Goal: Task Accomplishment & Management: Complete application form

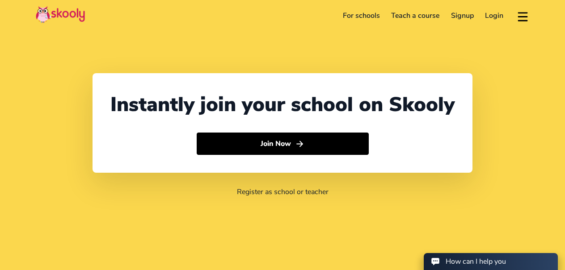
select select "1"
select select "[GEOGRAPHIC_DATA]"
select select "America/New_York"
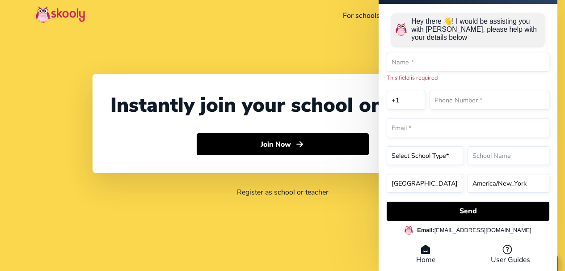
click at [368, 13] on link "For schools" at bounding box center [361, 15] width 49 height 14
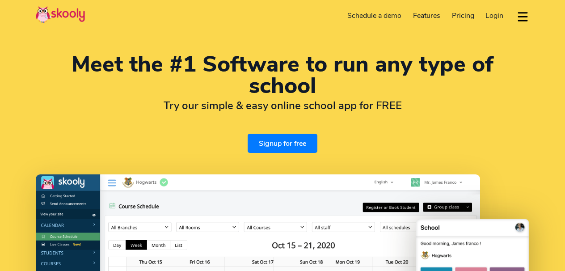
select select "en"
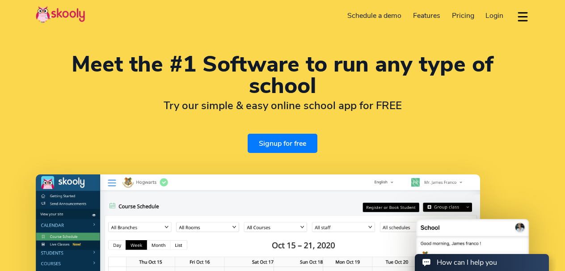
select select "1"
select select "[GEOGRAPHIC_DATA]"
select select "America/New_York"
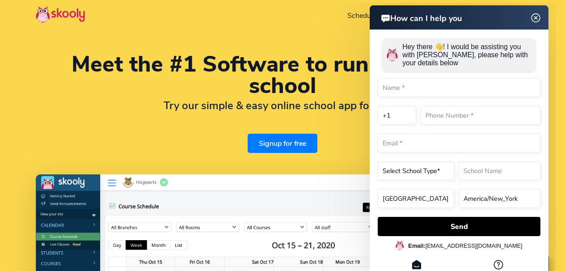
click at [536, 17] on img at bounding box center [535, 18] width 17 height 11
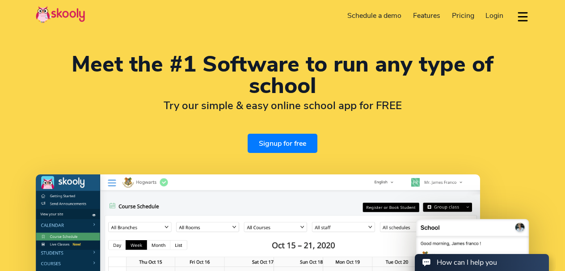
click at [521, 16] on button "dropdown menu" at bounding box center [522, 16] width 13 height 21
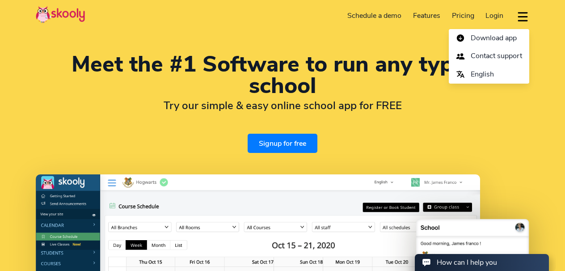
click at [323, 34] on div "Meet the #1 Software to run any type of school Try our simple & easy online sch…" at bounding box center [282, 240] width 565 height 480
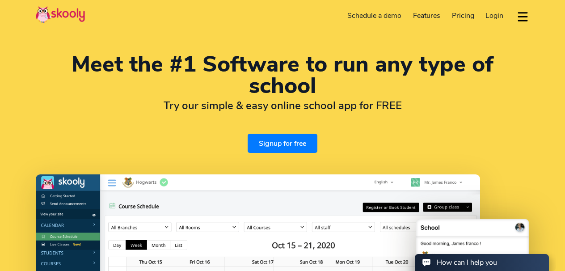
click at [490, 16] on span "Login" at bounding box center [494, 16] width 18 height 10
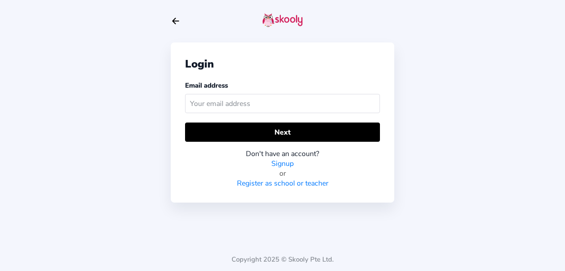
click at [277, 183] on link "Register as school or teacher" at bounding box center [283, 183] width 92 height 10
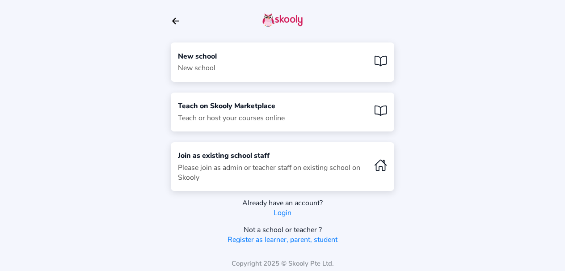
click at [258, 59] on div "New school New school" at bounding box center [282, 61] width 223 height 39
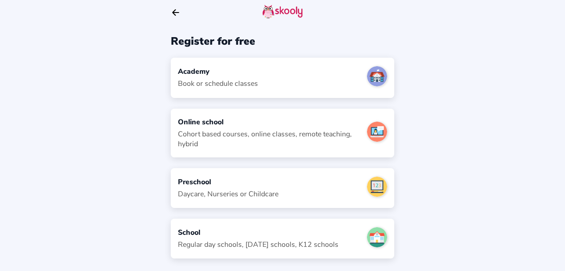
scroll to position [25, 0]
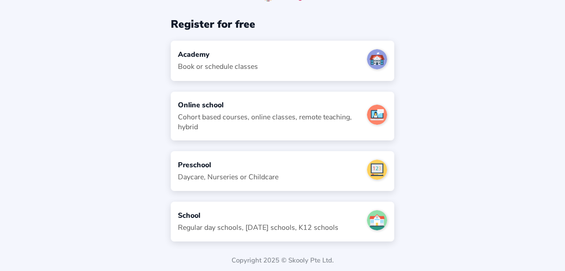
click at [217, 220] on div "School Regular day schools, sunday schools, K12 schools" at bounding box center [258, 221] width 160 height 22
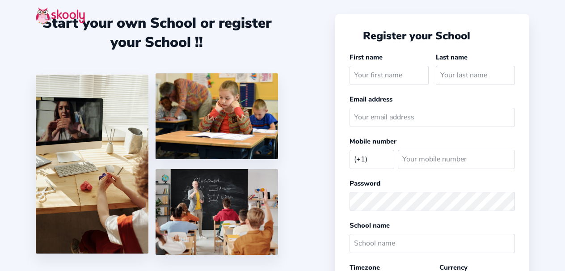
select select "US"
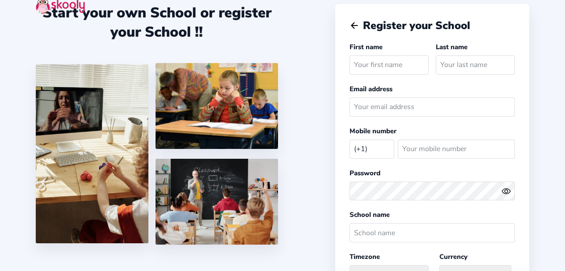
scroll to position [8, 0]
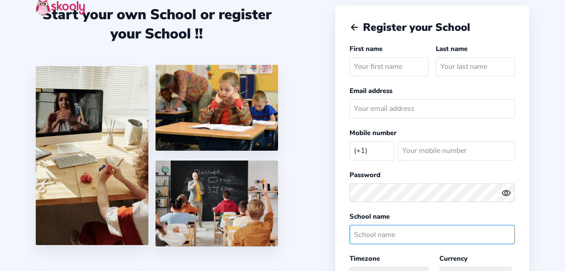
click at [362, 232] on input "text" at bounding box center [431, 234] width 165 height 19
type input "ISAK Sunday School"
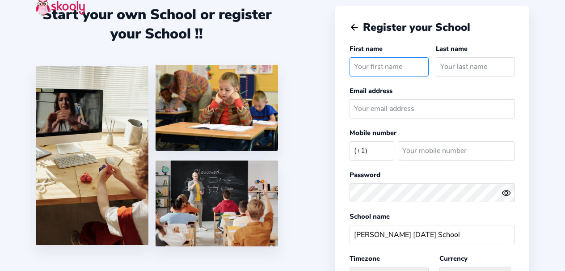
click at [371, 69] on input "text" at bounding box center [388, 66] width 79 height 19
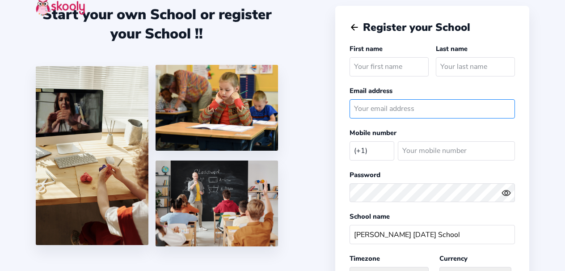
click at [366, 105] on input "email" at bounding box center [431, 108] width 165 height 19
type input "isakeducation@isak.org"
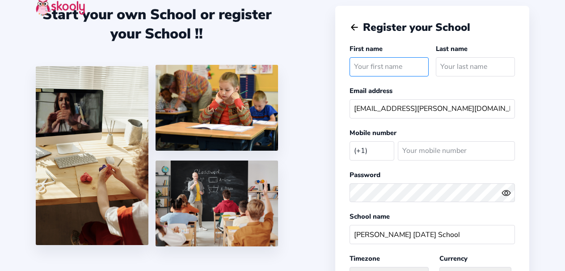
click at [394, 63] on input "text" at bounding box center [388, 66] width 79 height 19
type input "Marwa"
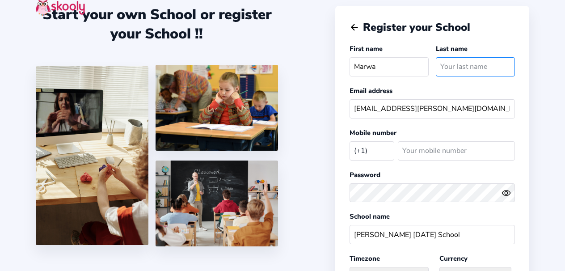
click at [460, 71] on input "text" at bounding box center [475, 66] width 79 height 19
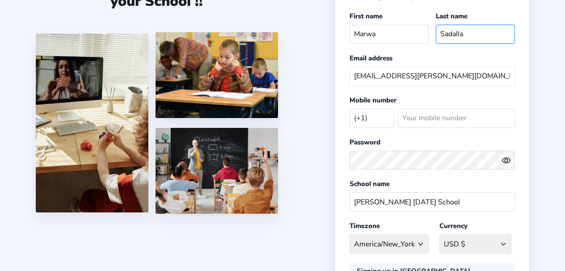
scroll to position [45, 0]
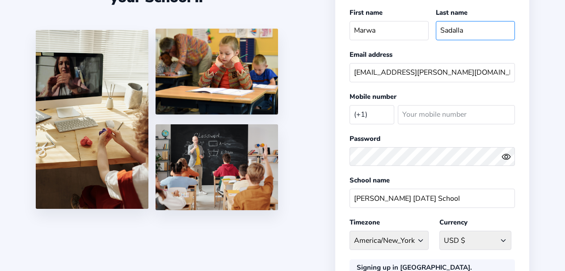
type input "Sadalla"
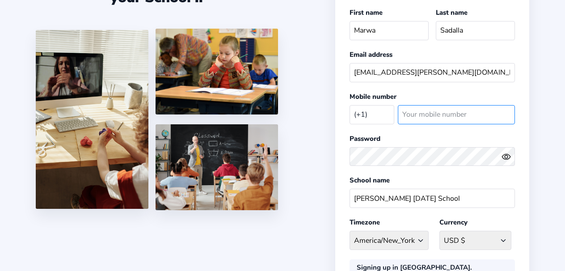
click at [423, 113] on input "number" at bounding box center [456, 114] width 117 height 19
type input "9293724875"
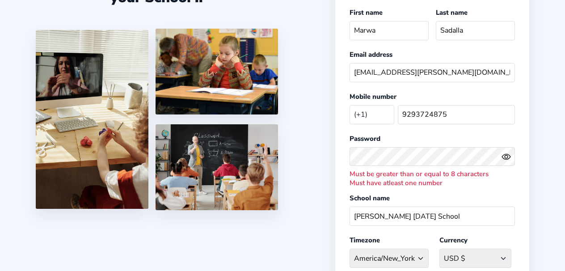
click at [505, 155] on icon "Eye" at bounding box center [505, 156] width 9 height 9
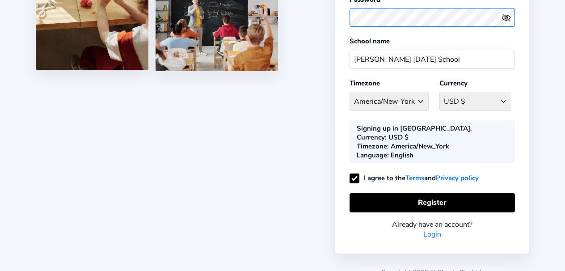
scroll to position [186, 0]
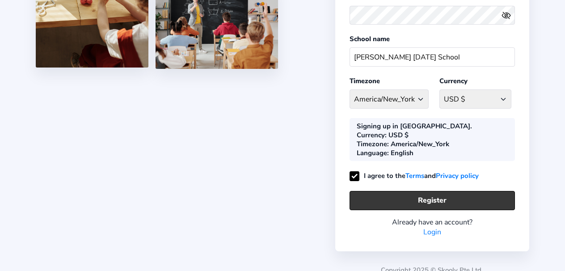
click at [442, 191] on button "Register" at bounding box center [431, 200] width 165 height 19
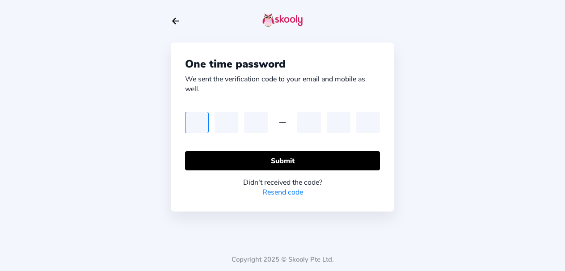
type input "2"
type input "4"
type input "5"
type input "3"
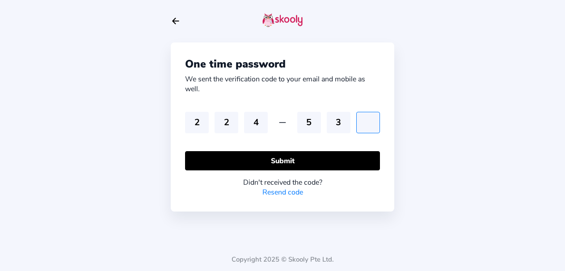
type input "5"
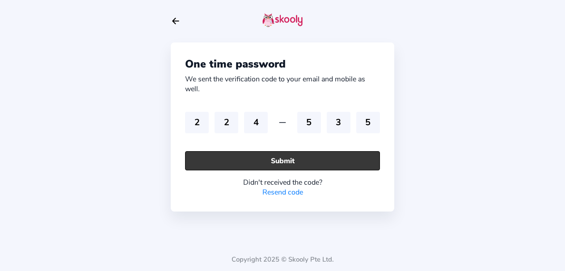
click at [362, 161] on button "Submit" at bounding box center [282, 160] width 195 height 19
